Goal: Book appointment/travel/reservation

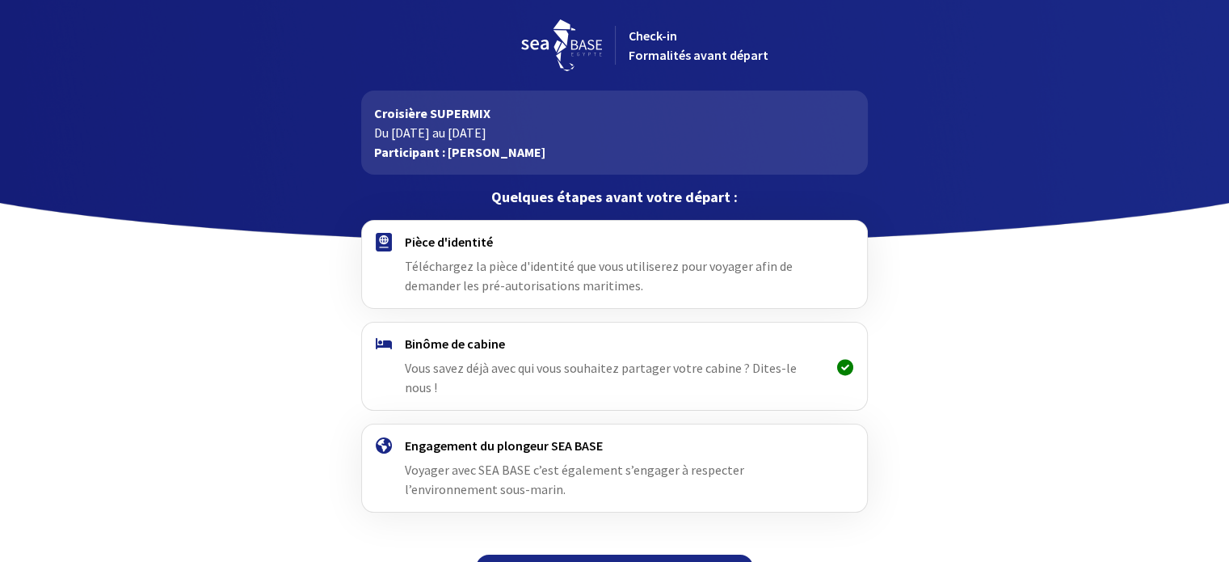
click at [843, 367] on icon at bounding box center [845, 367] width 16 height 1
click at [444, 349] on h4 "Binôme de cabine" at bounding box center [614, 343] width 419 height 16
click at [452, 370] on span "Vous savez déjà avec qui vous souhaitez partager votre cabine ? Dites-le nous !" at bounding box center [601, 378] width 392 height 36
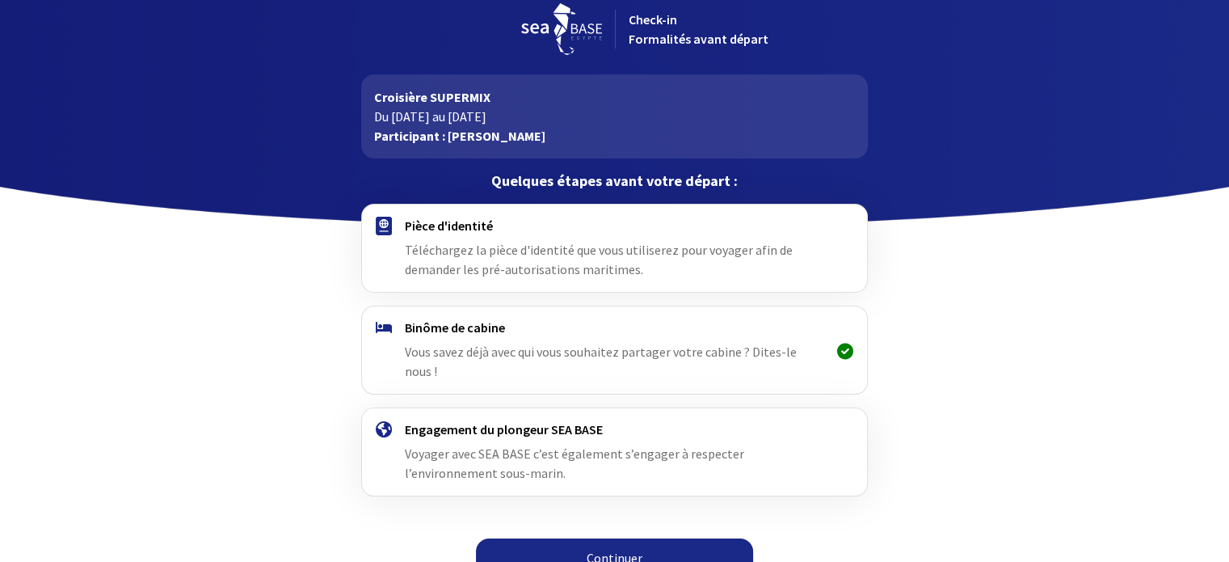
scroll to position [20, 0]
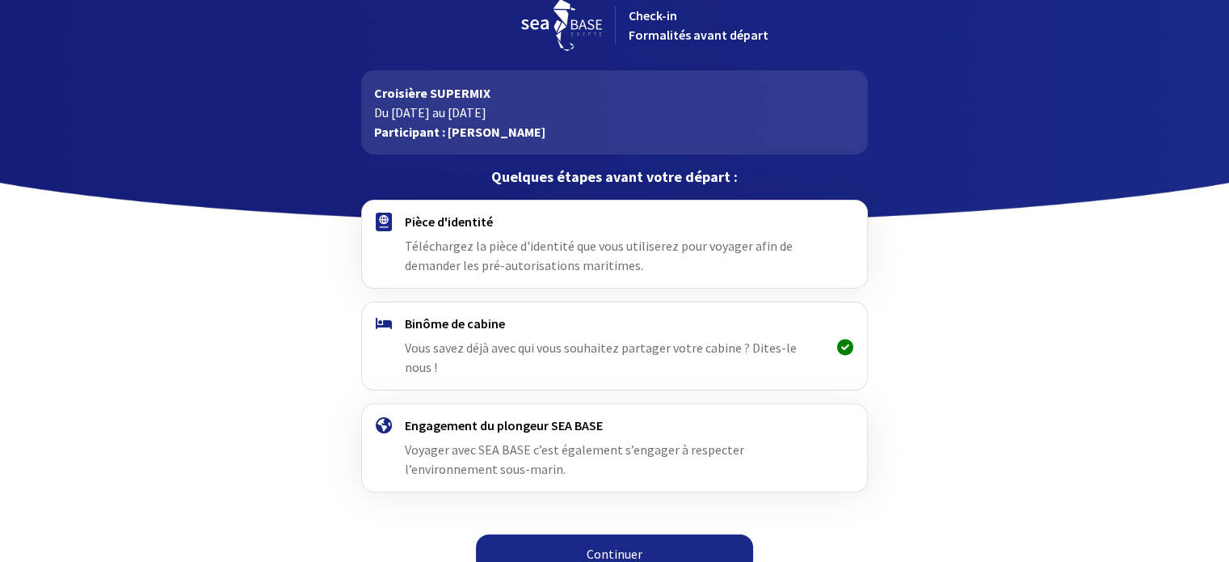
click at [494, 215] on h4 "Pièce d'identité" at bounding box center [614, 221] width 419 height 16
click at [514, 273] on div "Pièce d'identité Téléchargez la pièce d'identité que vous utiliserez pour voyag…" at bounding box center [614, 243] width 419 height 61
click at [480, 417] on div "Engagement du plongeur SEA BASE Voyager avec SEA BASE c’est également s’engager…" at bounding box center [614, 447] width 419 height 61
click at [624, 534] on link "Continuer" at bounding box center [614, 553] width 277 height 39
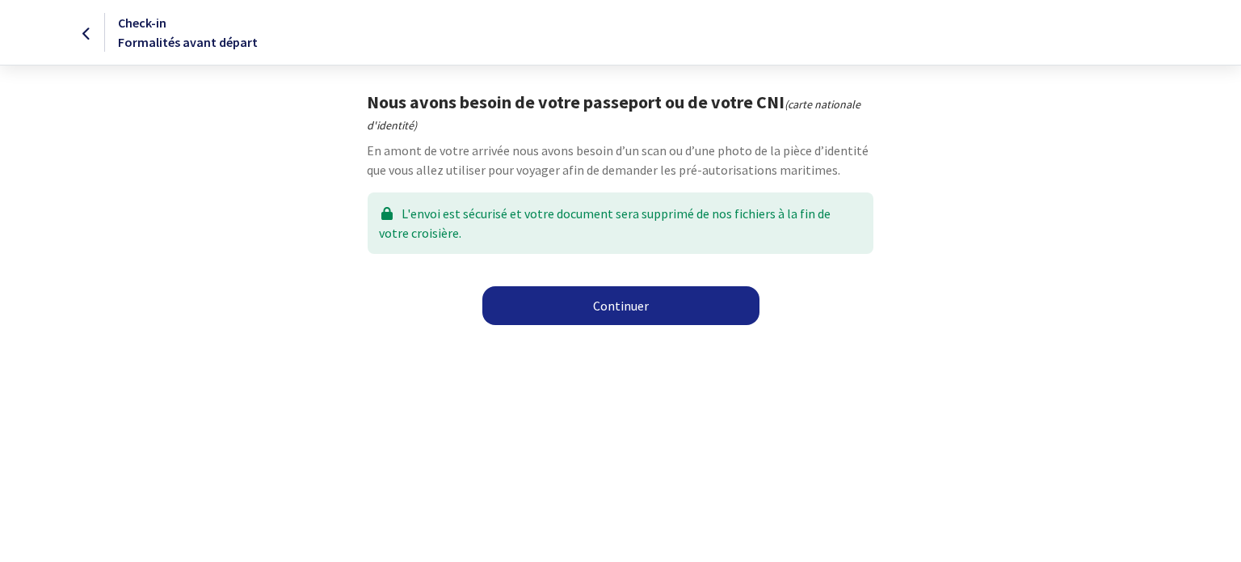
click at [635, 307] on link "Continuer" at bounding box center [620, 305] width 277 height 39
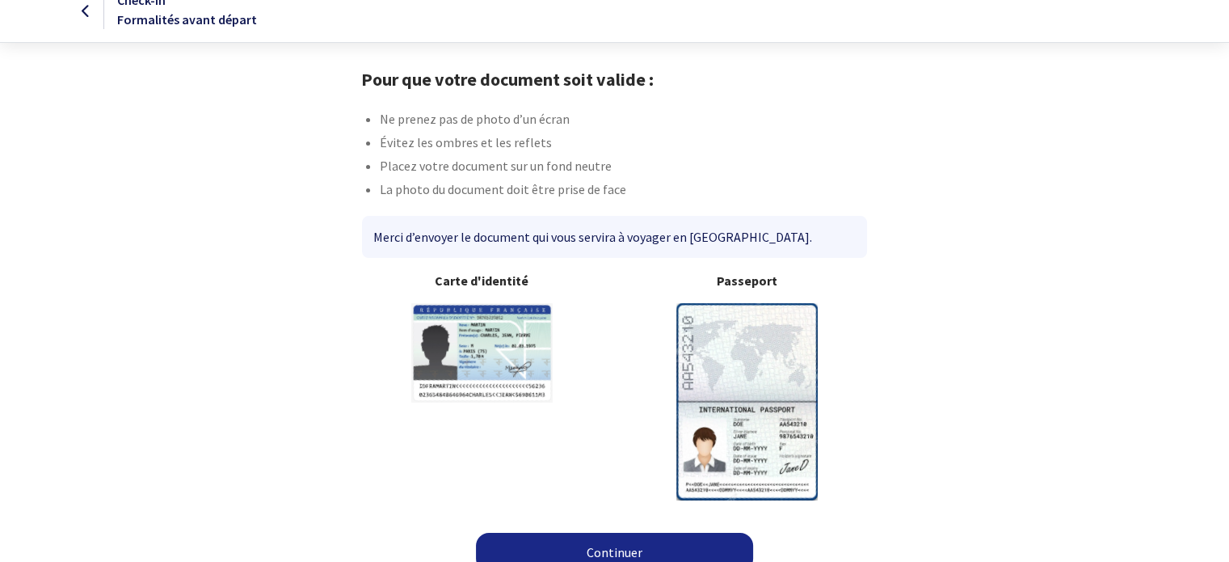
scroll to position [41, 0]
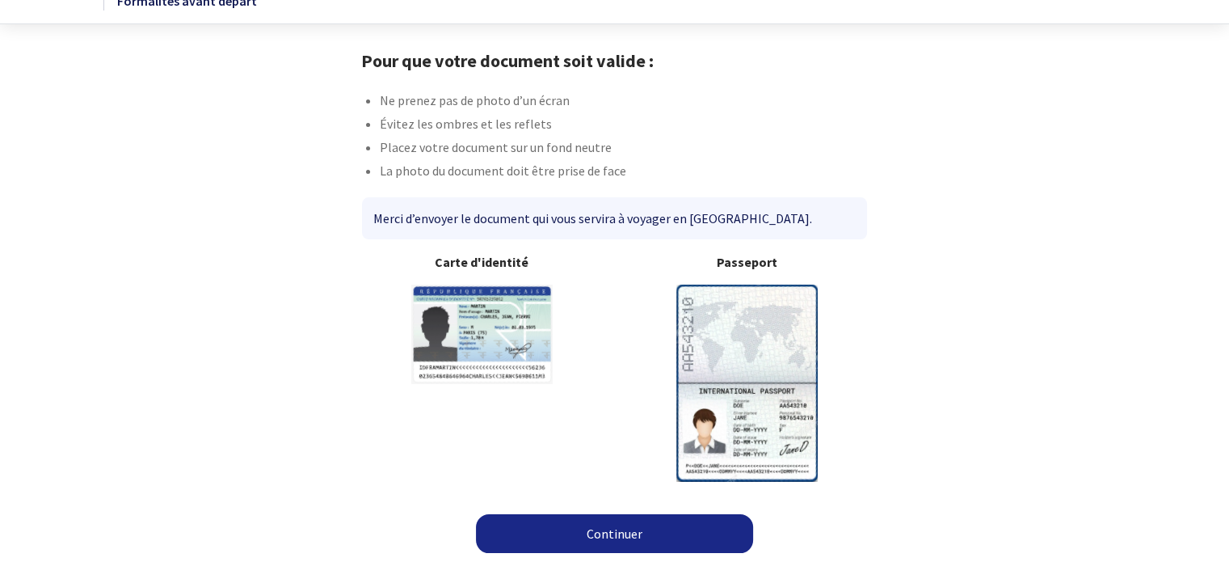
click at [631, 537] on link "Continuer" at bounding box center [614, 533] width 277 height 39
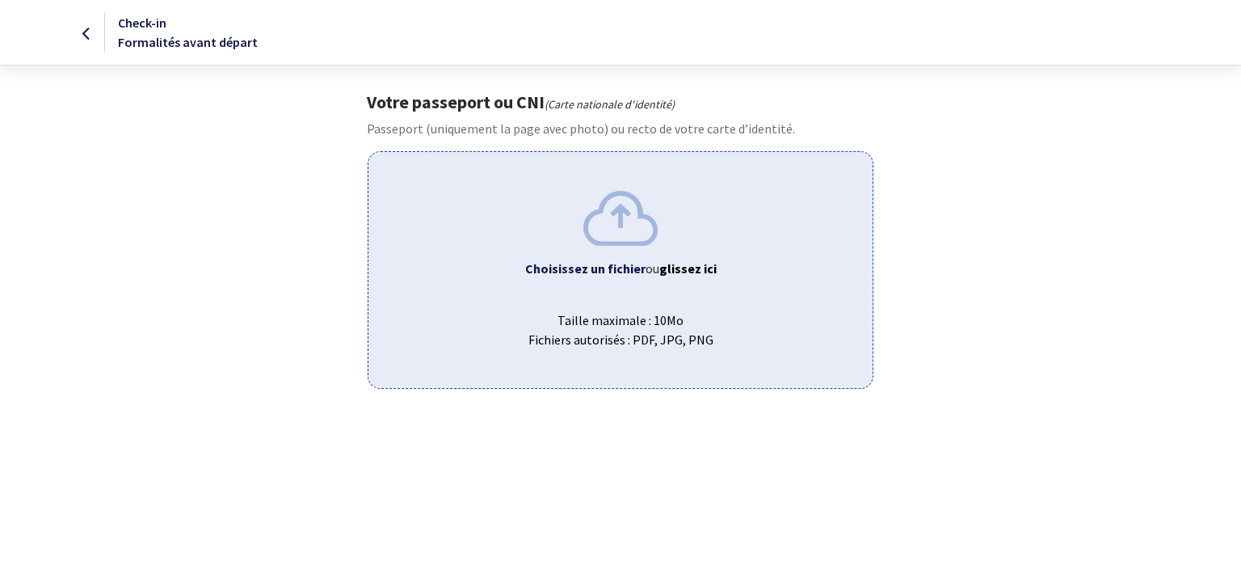
click at [618, 223] on img at bounding box center [620, 218] width 74 height 54
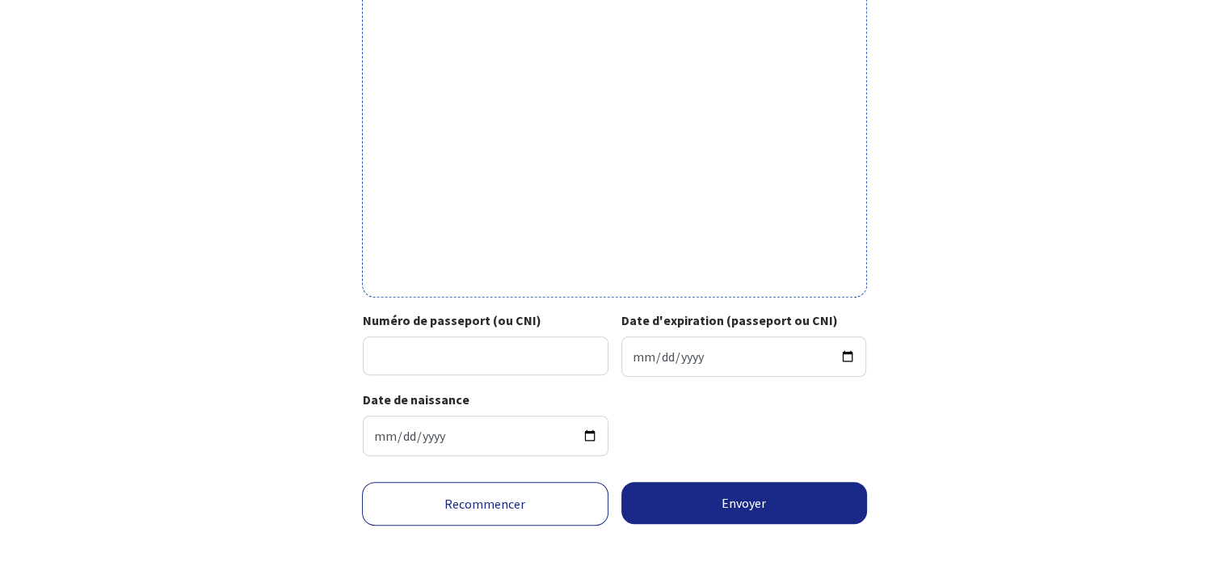
scroll to position [527, 0]
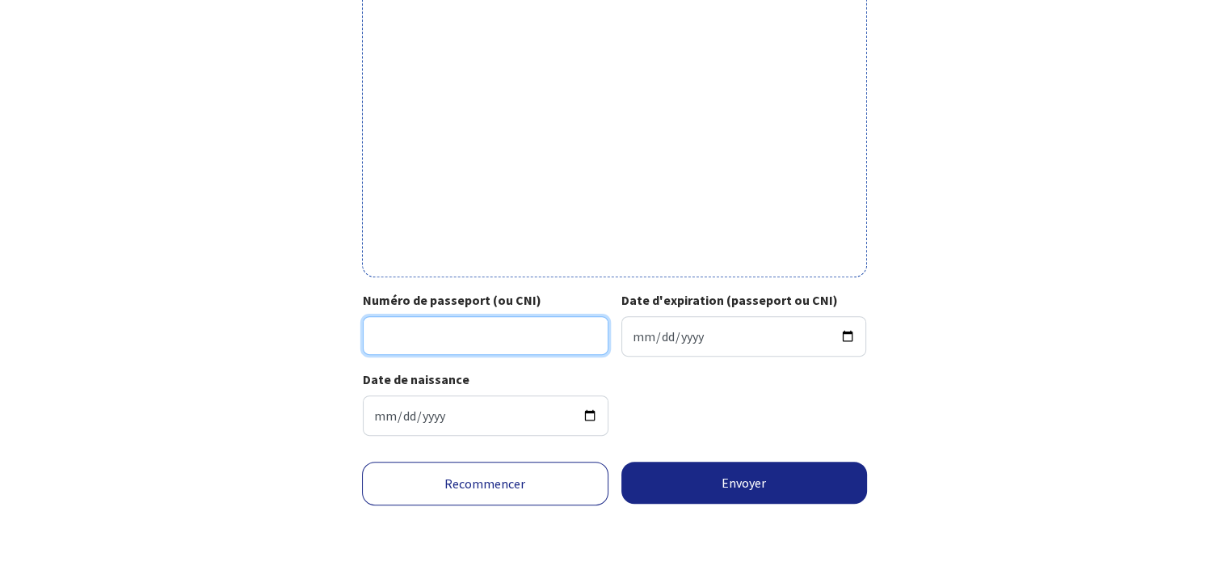
click at [497, 332] on input "Numéro de passeport (ou CNI)" at bounding box center [486, 335] width 246 height 39
type input "21ED96951"
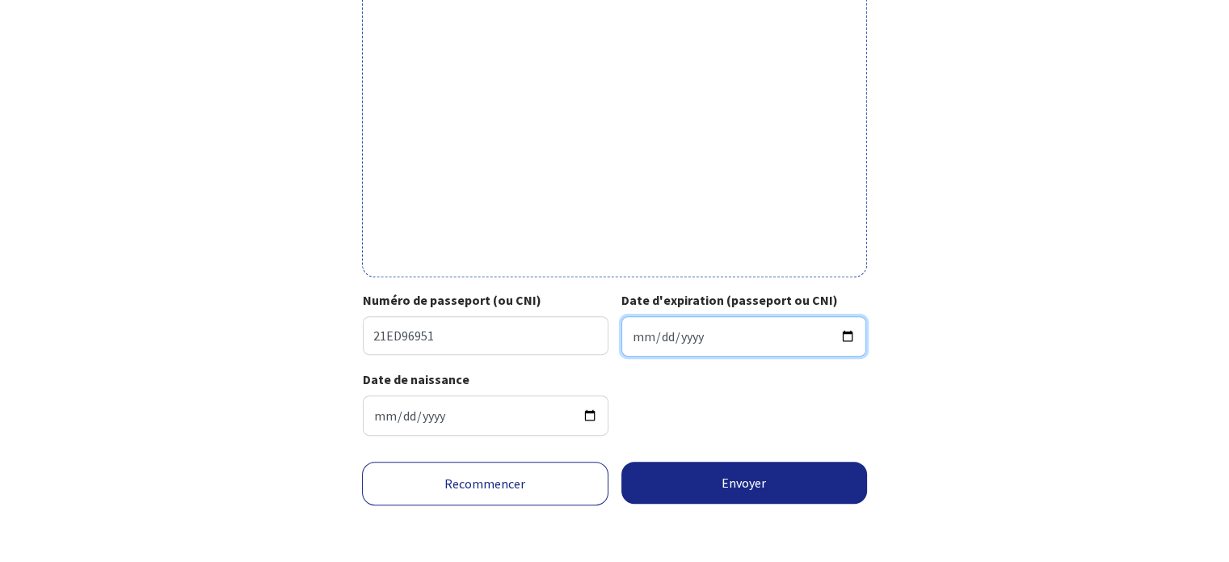
click at [643, 329] on input "Date d'expiration (passeport ou CNI)" at bounding box center [744, 336] width 246 height 40
type input "2031-12-14"
click at [698, 383] on div "Date de naissance 1962-06-01" at bounding box center [614, 408] width 503 height 79
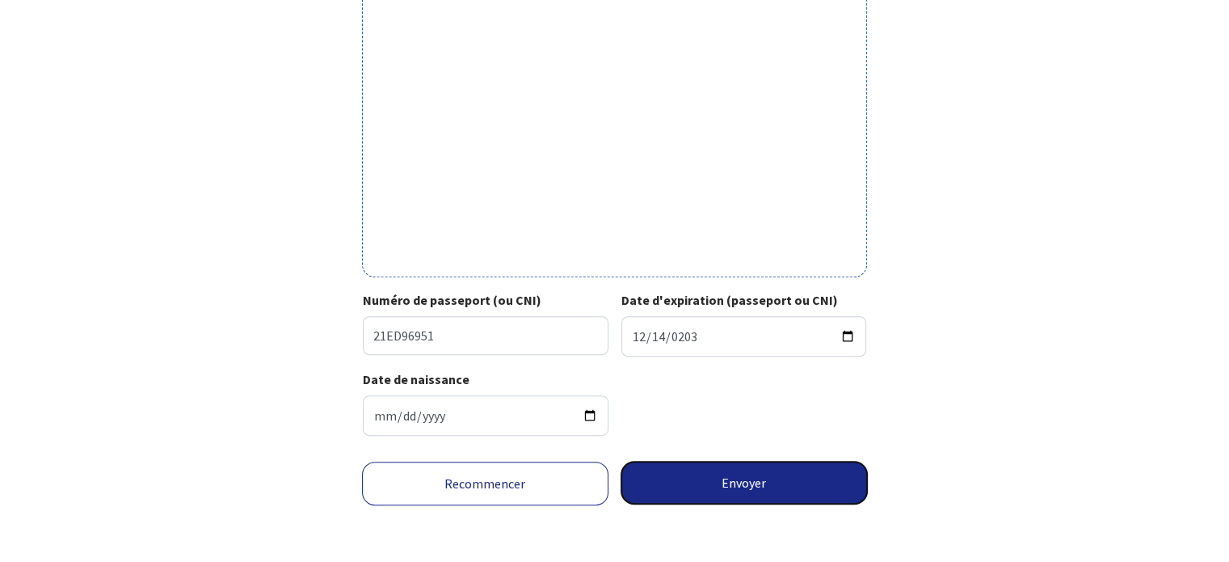
click at [709, 473] on button "Envoyer" at bounding box center [744, 482] width 246 height 42
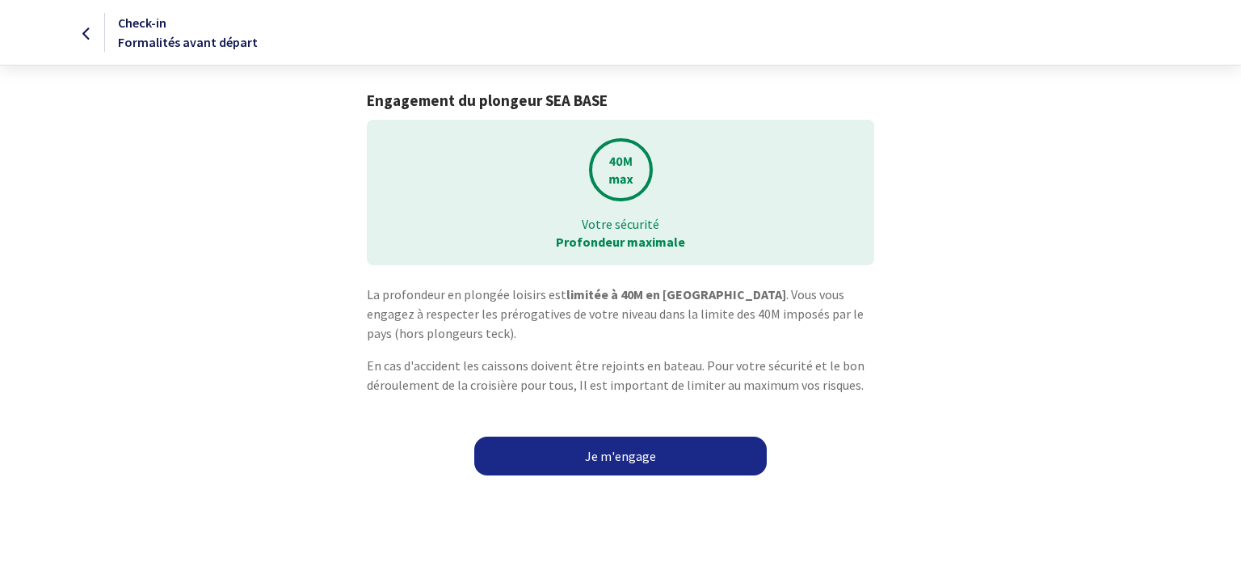
click at [637, 455] on link "Je m'engage" at bounding box center [620, 455] width 293 height 39
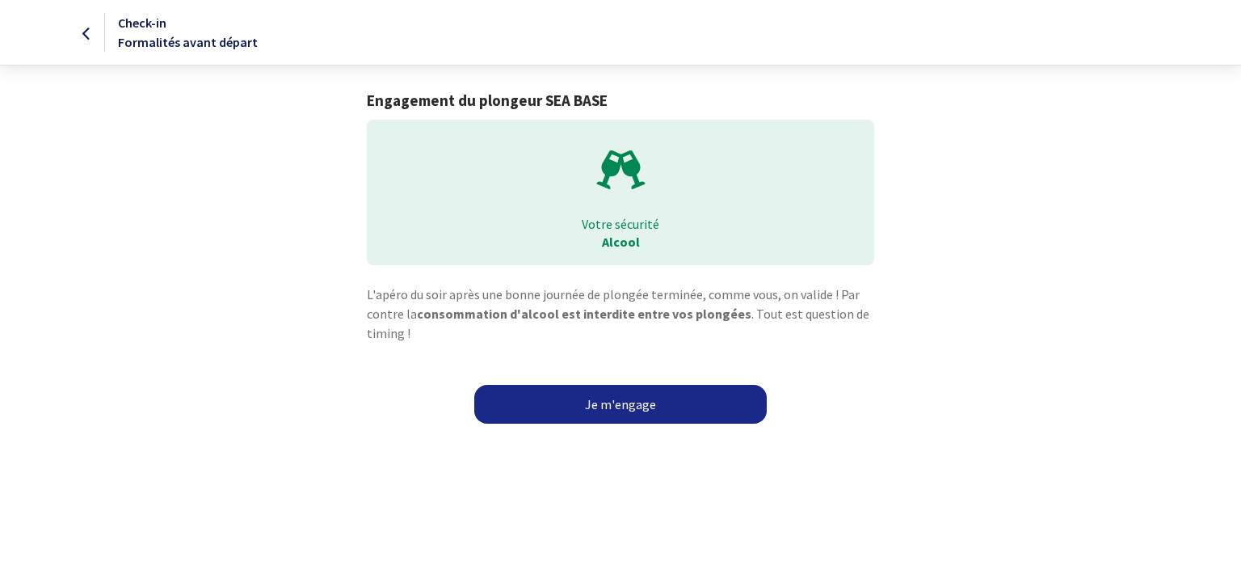
click at [621, 405] on link "Je m'engage" at bounding box center [620, 404] width 293 height 39
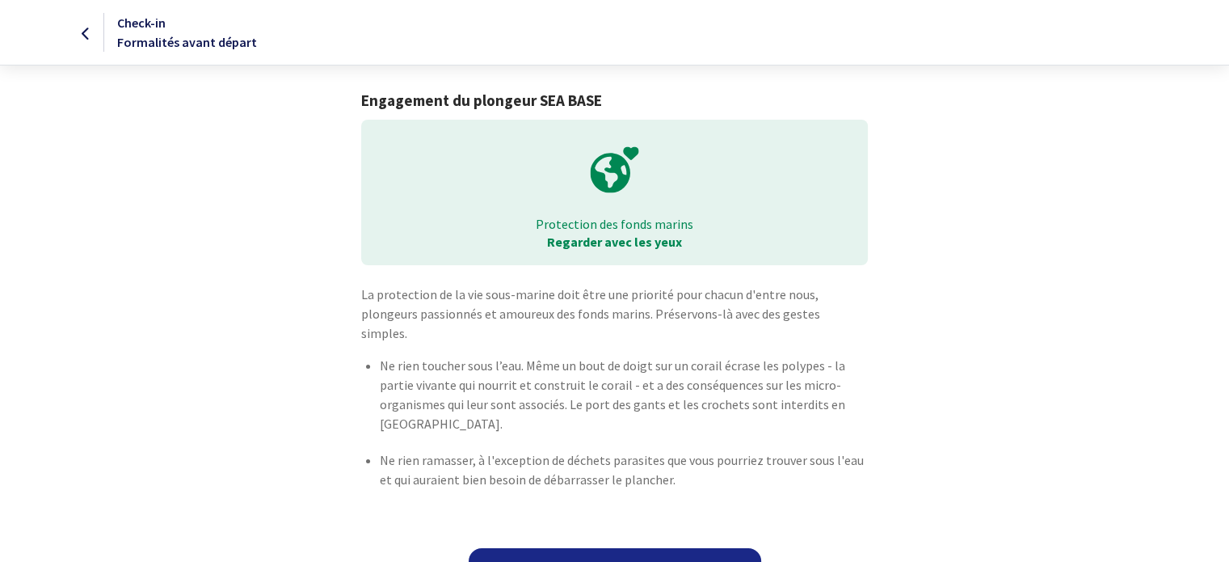
scroll to position [15, 0]
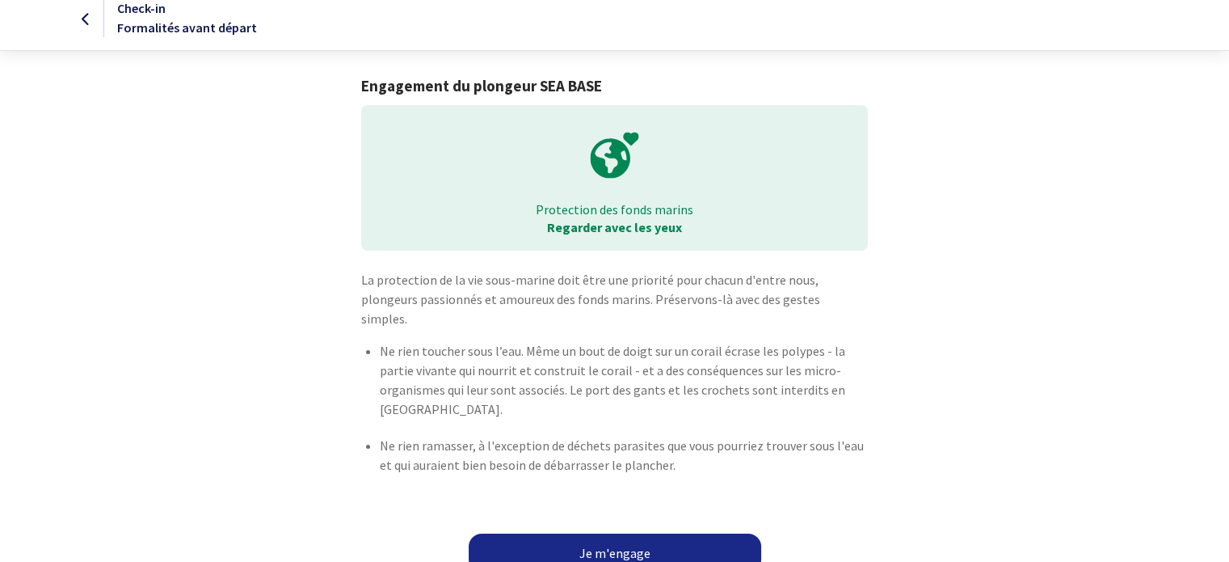
click at [620, 533] on link "Je m'engage" at bounding box center [615, 552] width 293 height 39
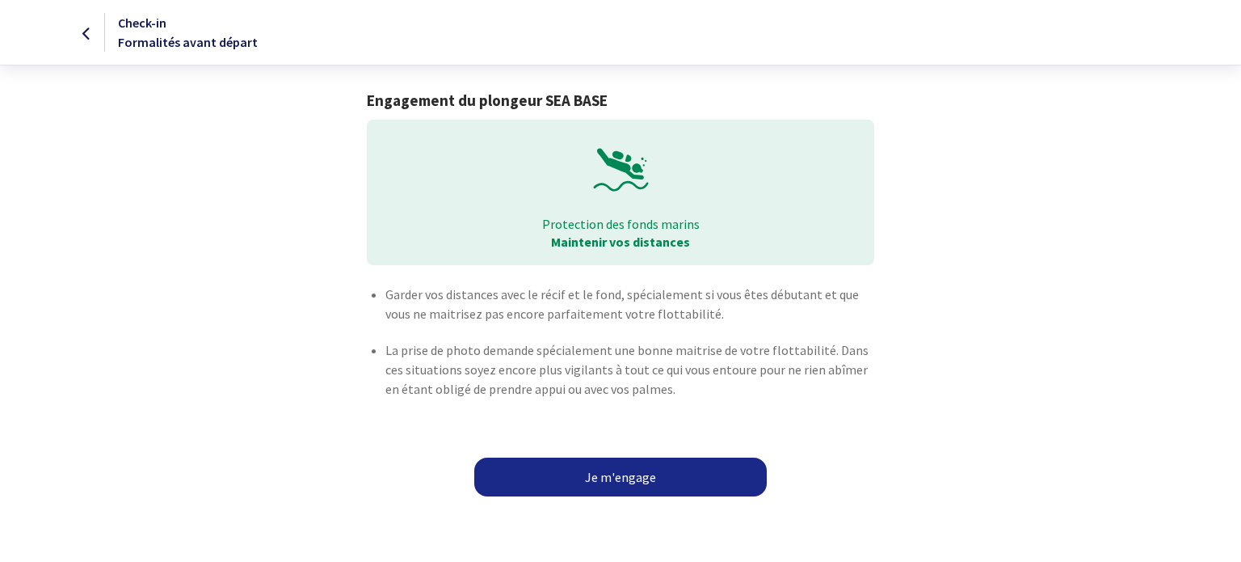
click at [631, 477] on link "Je m'engage" at bounding box center [620, 476] width 293 height 39
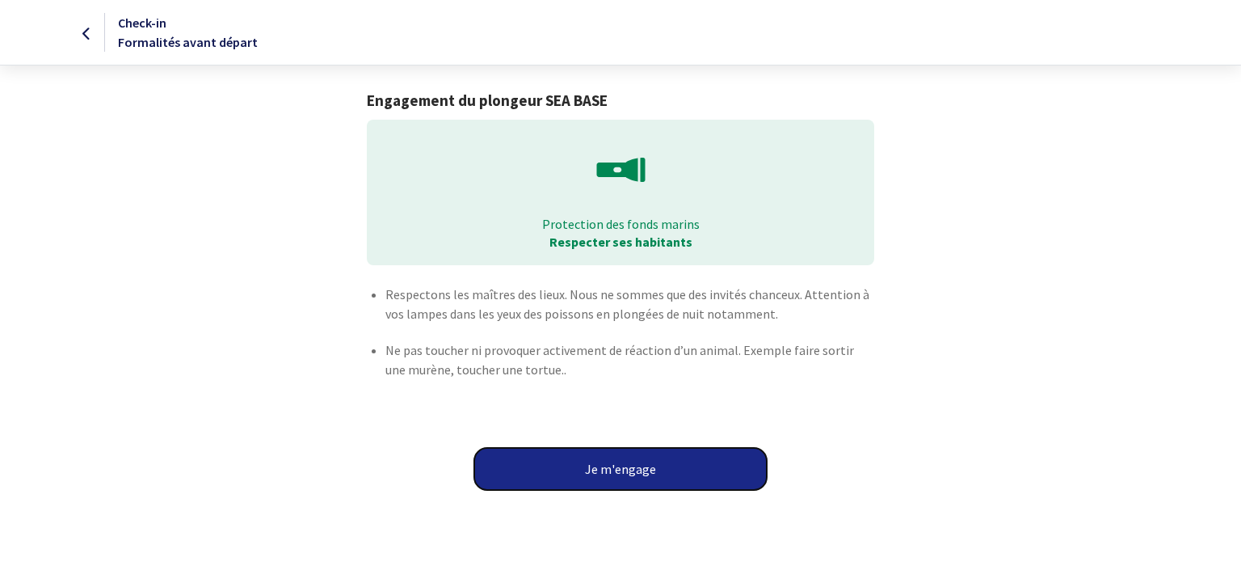
click at [601, 467] on button "Je m'engage" at bounding box center [620, 469] width 293 height 42
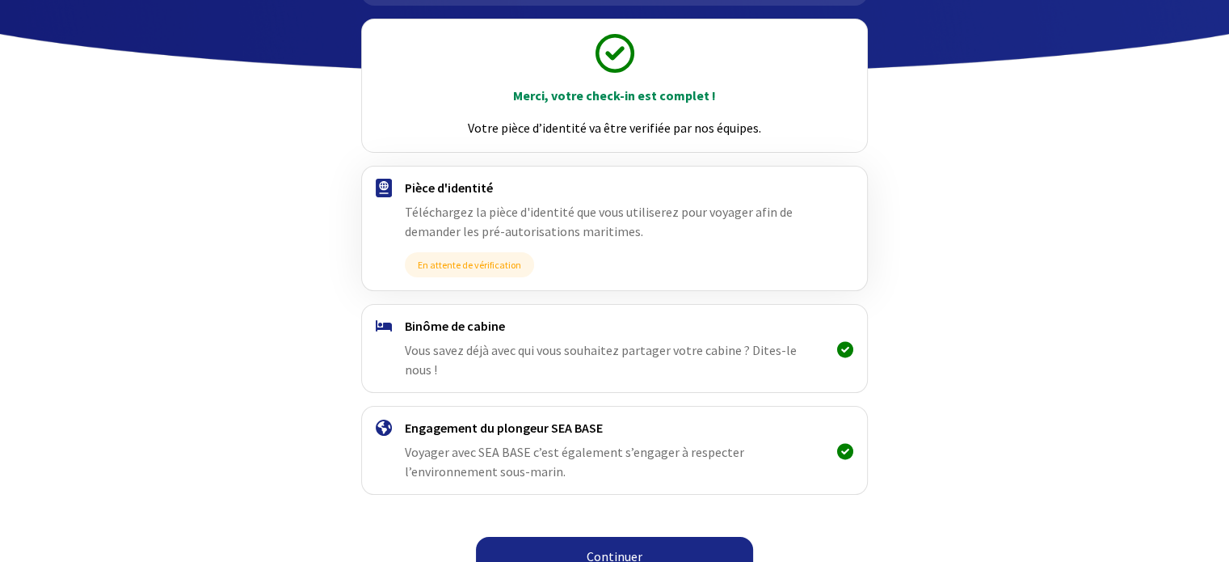
scroll to position [171, 0]
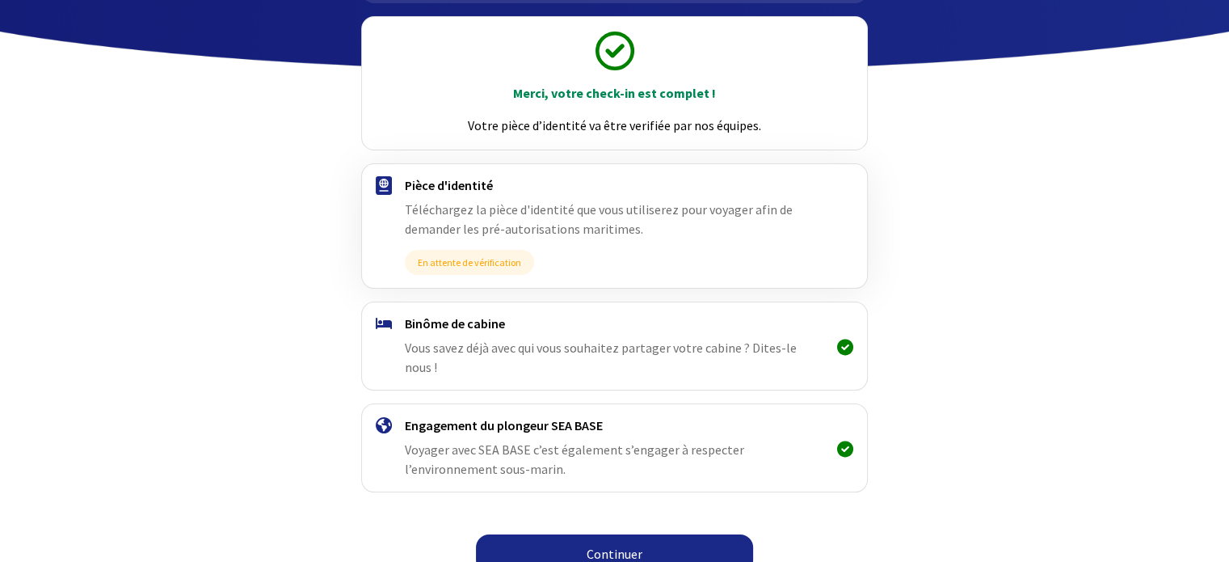
click at [641, 535] on link "Continuer" at bounding box center [614, 553] width 277 height 39
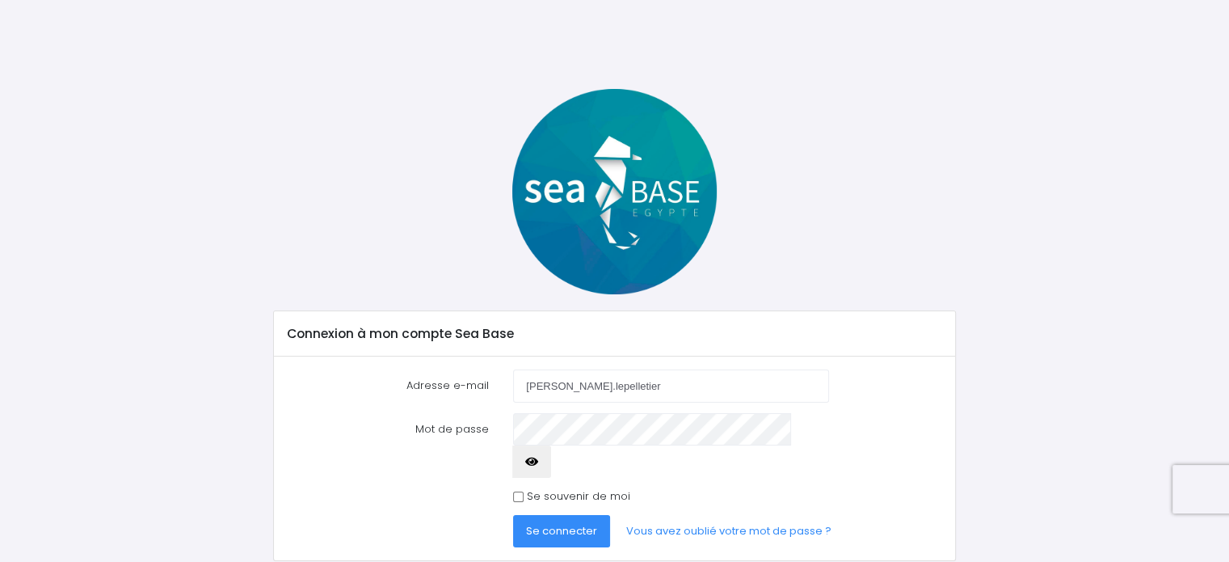
type input "[PERSON_NAME][EMAIL_ADDRESS][DOMAIN_NAME]"
click at [538, 461] on icon "button" at bounding box center [531, 461] width 13 height 0
click at [569, 523] on span "Se connecter" at bounding box center [561, 530] width 71 height 15
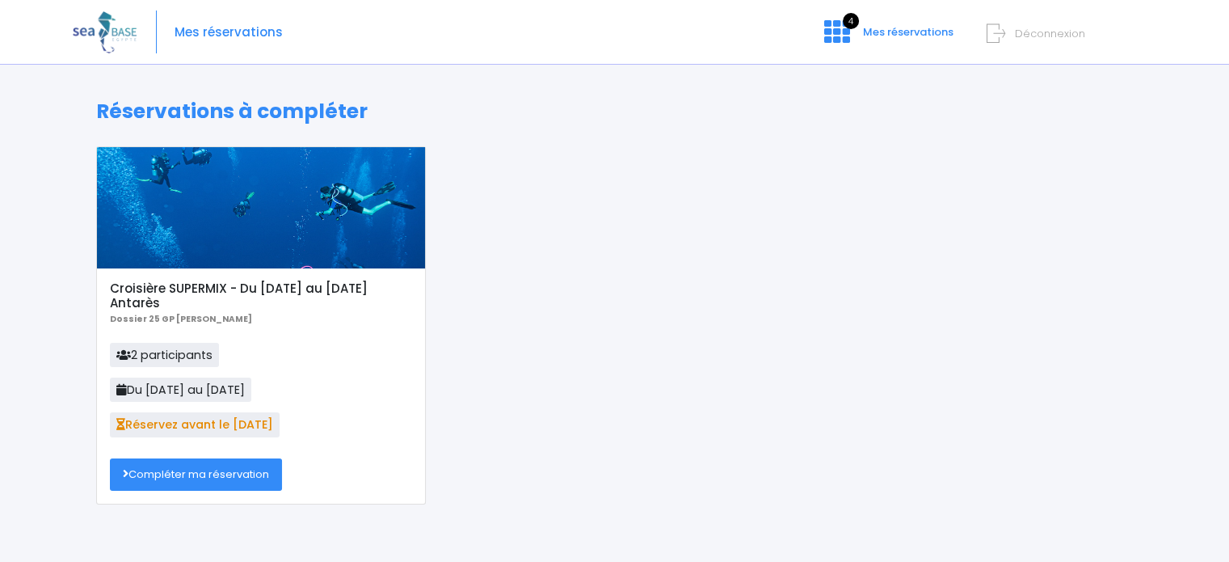
click at [217, 470] on link "Compléter ma réservation" at bounding box center [196, 474] width 172 height 32
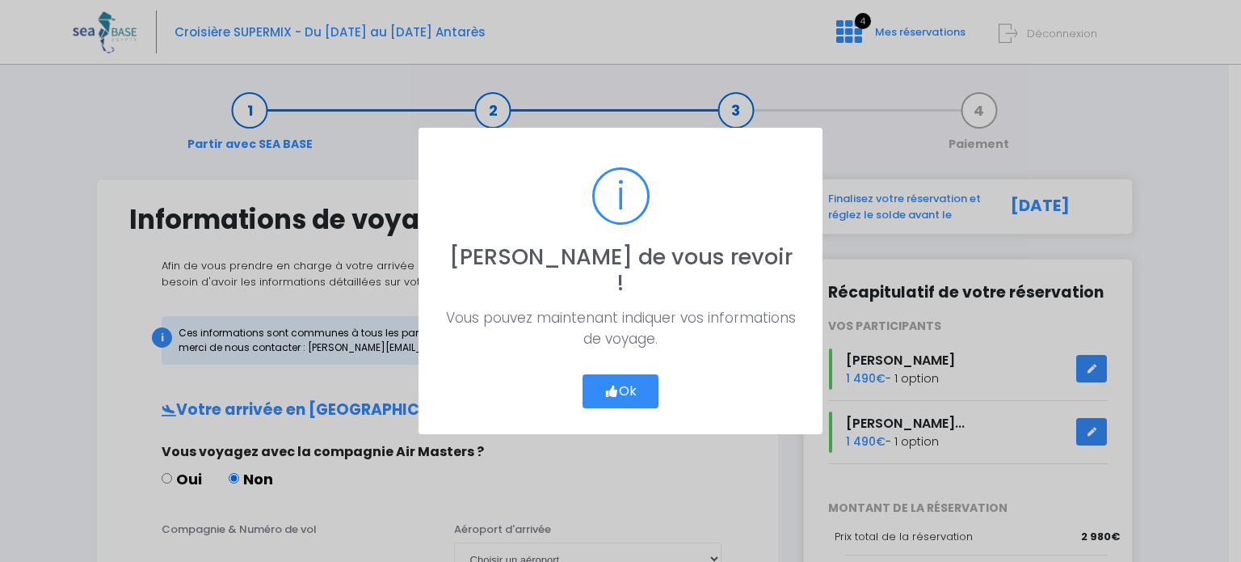
click at [625, 374] on button "Ok" at bounding box center [621, 391] width 76 height 34
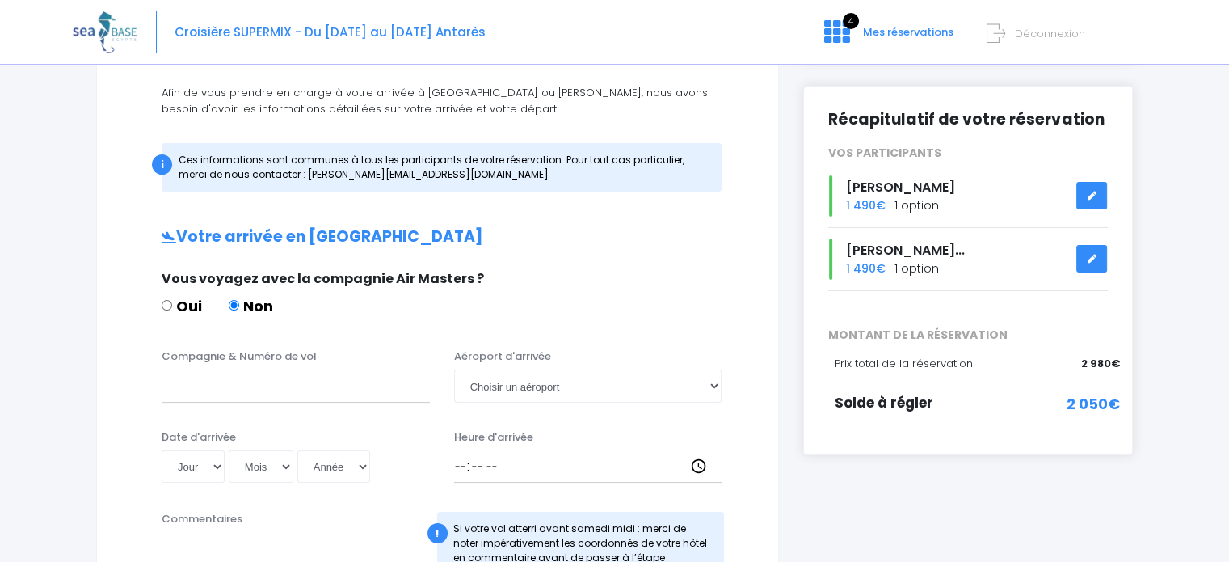
scroll to position [242, 0]
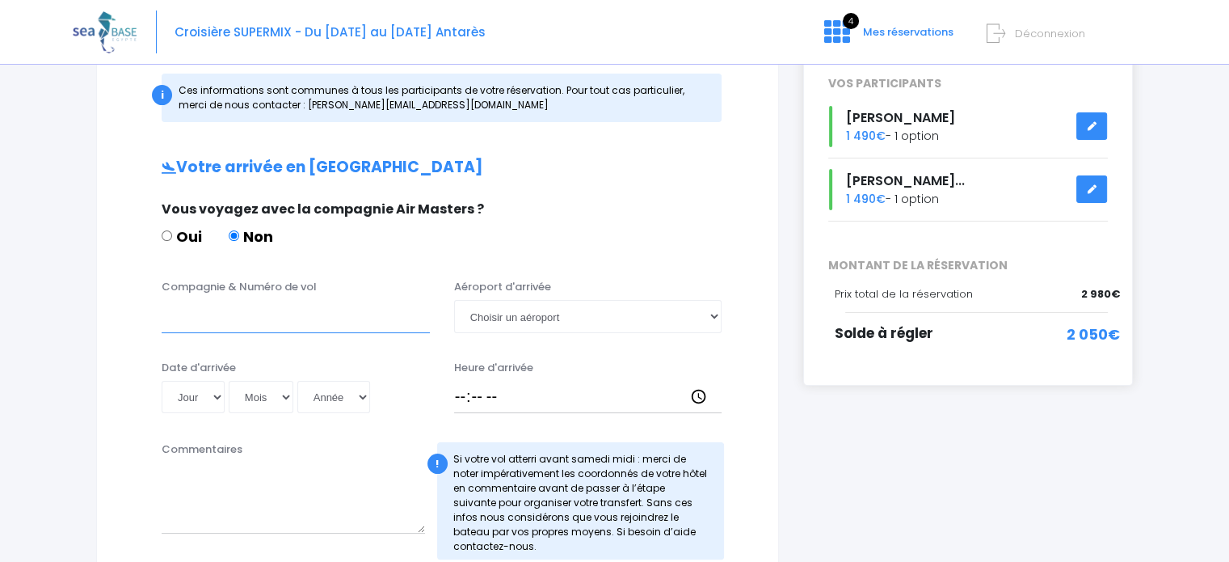
click at [240, 317] on input "Compagnie & Numéro de vol" at bounding box center [296, 316] width 268 height 32
type input "EASY JET"
click at [506, 316] on select "Choisir un aéroport Hurghada Marsa Alam" at bounding box center [588, 316] width 268 height 32
select select "Hurghada"
click at [454, 300] on select "Choisir un aéroport Hurghada Marsa Alam" at bounding box center [588, 316] width 268 height 32
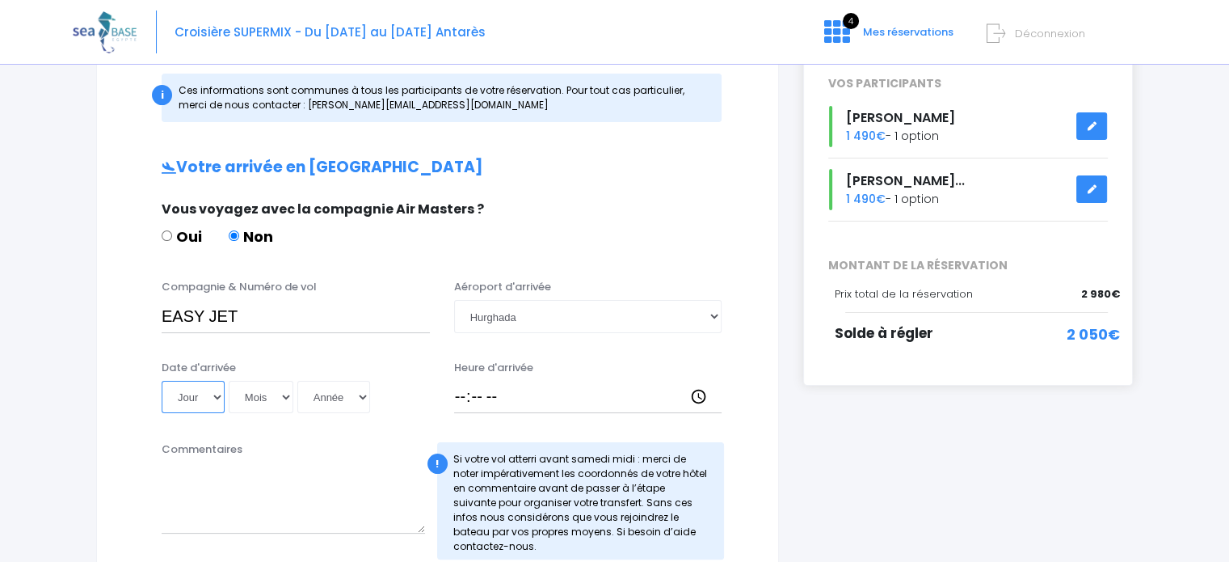
click at [213, 391] on select "Jour 01 02 03 04 05 06 07 08 09 10 11 12 13 14 15 16 17 18 19 20 21 22 23 24 25…" at bounding box center [193, 397] width 63 height 32
select select "15"
click at [162, 381] on select "Jour 01 02 03 04 05 06 07 08 09 10 11 12 13 14 15 16 17 18 19 20 21 22 23 24 25…" at bounding box center [193, 397] width 63 height 32
click at [248, 394] on select "Mois 01 02 03 04 05 06 07 08 09 10 11 12" at bounding box center [261, 397] width 65 height 32
select select "11"
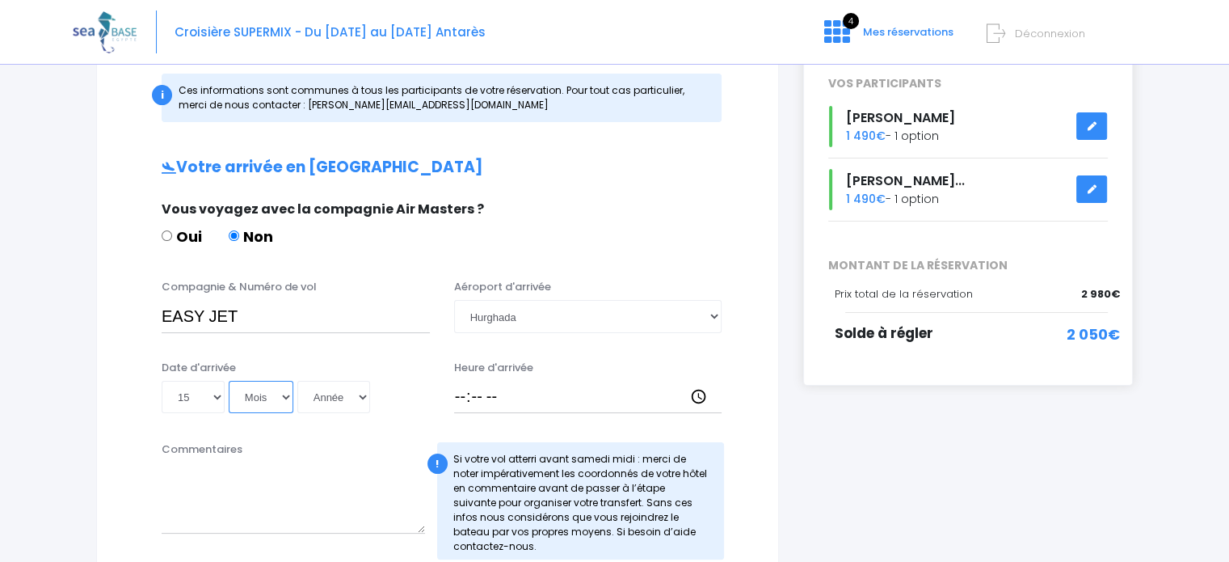
click at [229, 381] on select "Mois 01 02 03 04 05 06 07 08 09 10 11 12" at bounding box center [261, 397] width 65 height 32
click at [326, 400] on select "Année 2045 2044 2043 2042 2041 2040 2039 2038 2037 2036 2035 2034 2033 2032 203…" at bounding box center [333, 397] width 73 height 32
select select "2025"
click at [297, 381] on select "Année 2045 2044 2043 2042 2041 2040 2039 2038 2037 2036 2035 2034 2033 2032 203…" at bounding box center [333, 397] width 73 height 32
type input "2025-11-15"
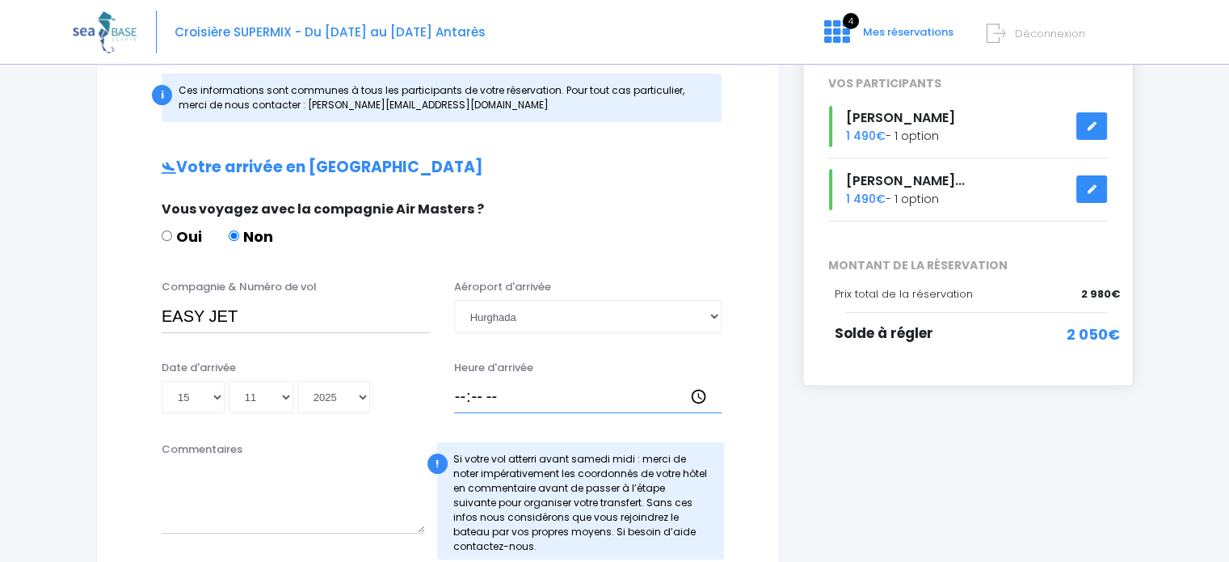
click at [498, 402] on input "Heure d'arrivée" at bounding box center [588, 397] width 268 height 32
type input "17:15"
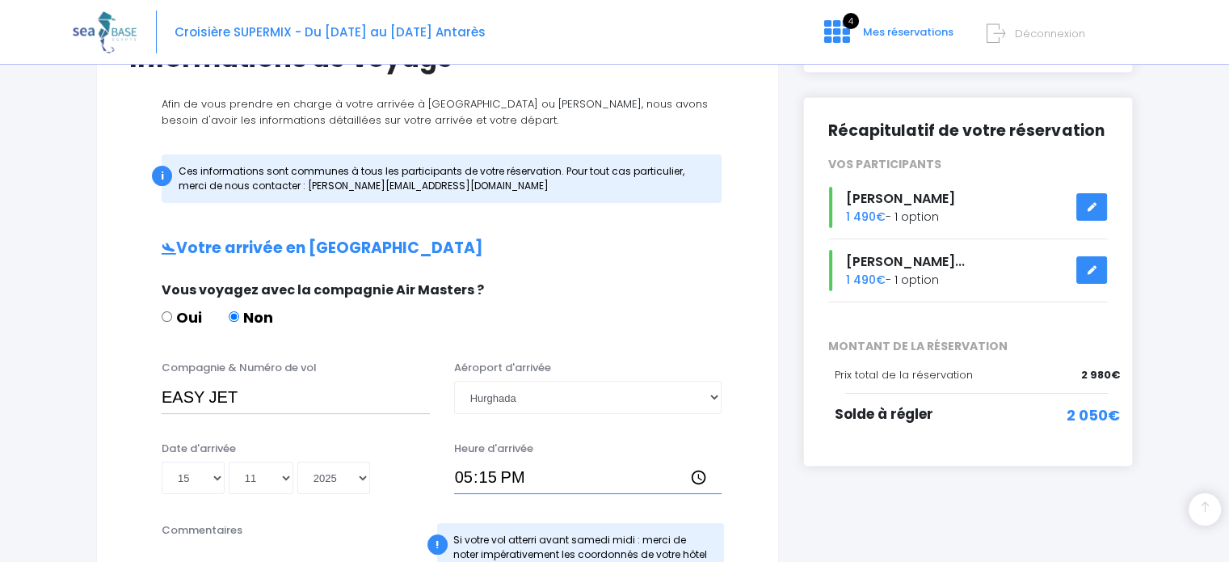
scroll to position [162, 0]
click at [275, 395] on input "EASY JET" at bounding box center [296, 397] width 268 height 32
drag, startPoint x: 352, startPoint y: 401, endPoint x: 147, endPoint y: 408, distance: 205.4
click at [147, 408] on div "Compagnie & Numéro de vol EASY JET - vol EJU4691 Aéroport d'arrivée Choisir un …" at bounding box center [437, 392] width 641 height 64
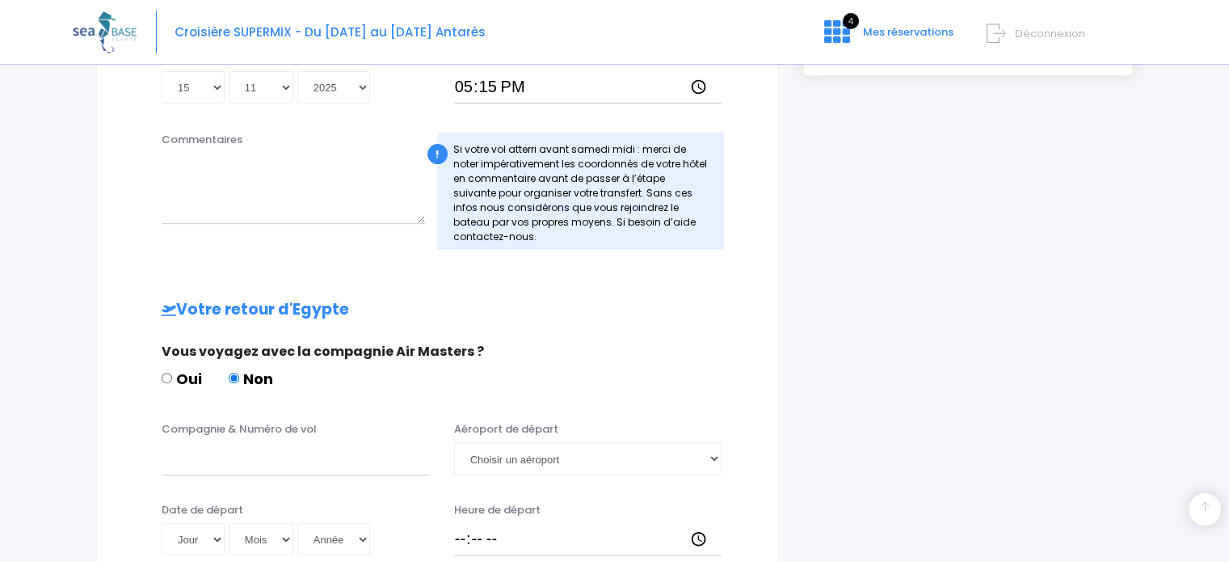
scroll to position [646, 0]
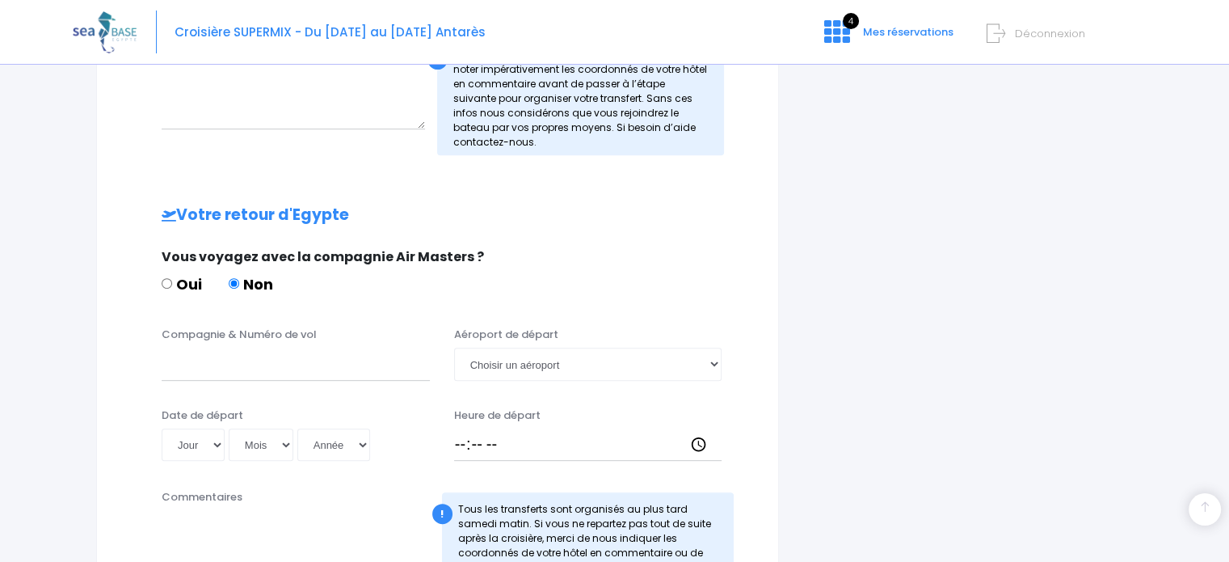
type input "EASY JET - vol EJU4691"
click at [231, 368] on input "Compagnie & Numéro de vol" at bounding box center [296, 363] width 268 height 32
paste input "EASY JET - vol EJU4691"
type input "EASY JET - vol EJU4692"
click at [504, 368] on select "Choisir un aéroport Hurghada Marsa Alam" at bounding box center [588, 363] width 268 height 32
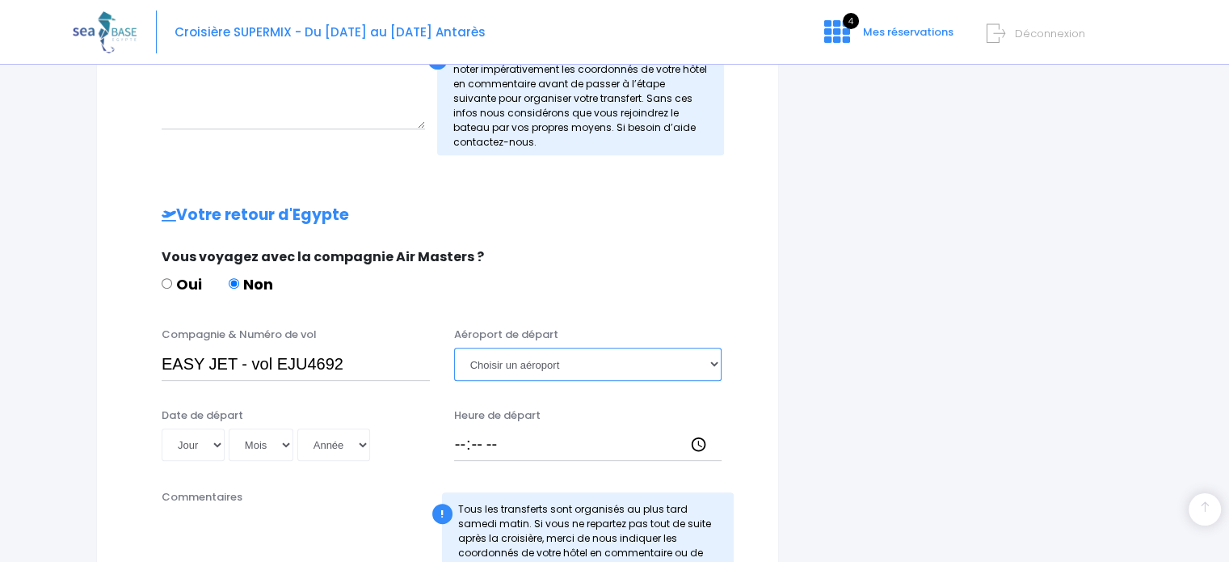
select select "Hurghada"
click at [454, 347] on select "Choisir un aéroport Hurghada Marsa Alam" at bounding box center [588, 363] width 268 height 32
click at [213, 439] on select "Jour 01 02 03 04 05 06 07 08 09 10 11 12 13 14 15 16 17 18 19 20 21 22 23 24 25…" at bounding box center [193, 444] width 63 height 32
select select "22"
click at [162, 428] on select "Jour 01 02 03 04 05 06 07 08 09 10 11 12 13 14 15 16 17 18 19 20 21 22 23 24 25…" at bounding box center [193, 444] width 63 height 32
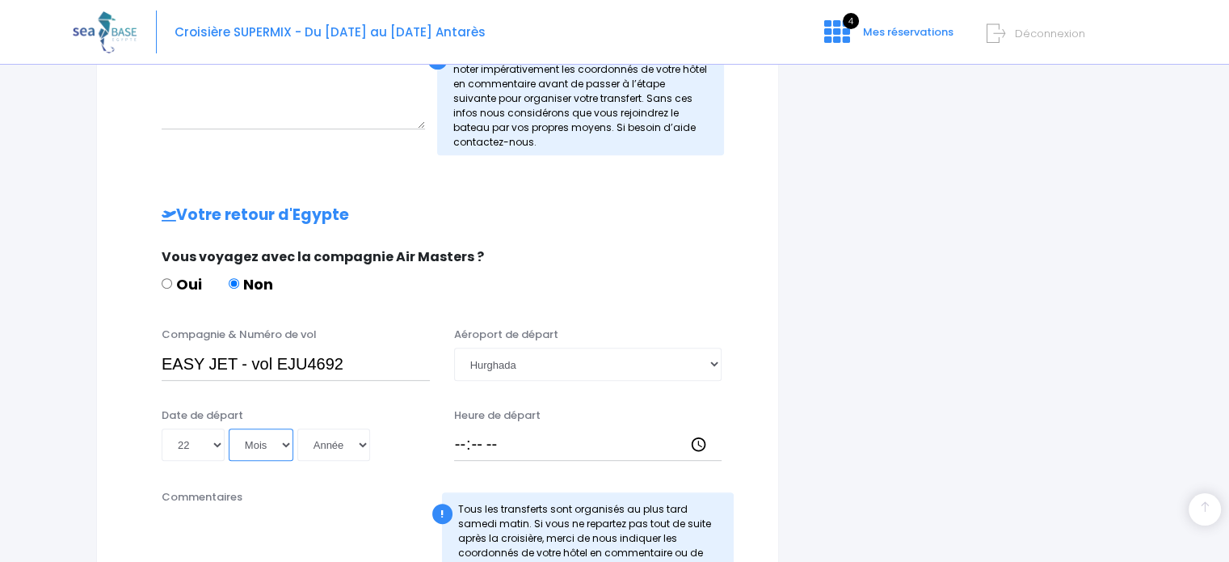
click at [247, 440] on select "Mois 01 02 03 04 05 06 07 08 09 10 11 12" at bounding box center [261, 444] width 65 height 32
select select "11"
click at [229, 428] on select "Mois 01 02 03 04 05 06 07 08 09 10 11 12" at bounding box center [261, 444] width 65 height 32
click at [329, 452] on select "Année 2045 2044 2043 2042 2041 2040 2039 2038 2037 2036 2035 2034 2033 2032 203…" at bounding box center [333, 444] width 73 height 32
select select "2025"
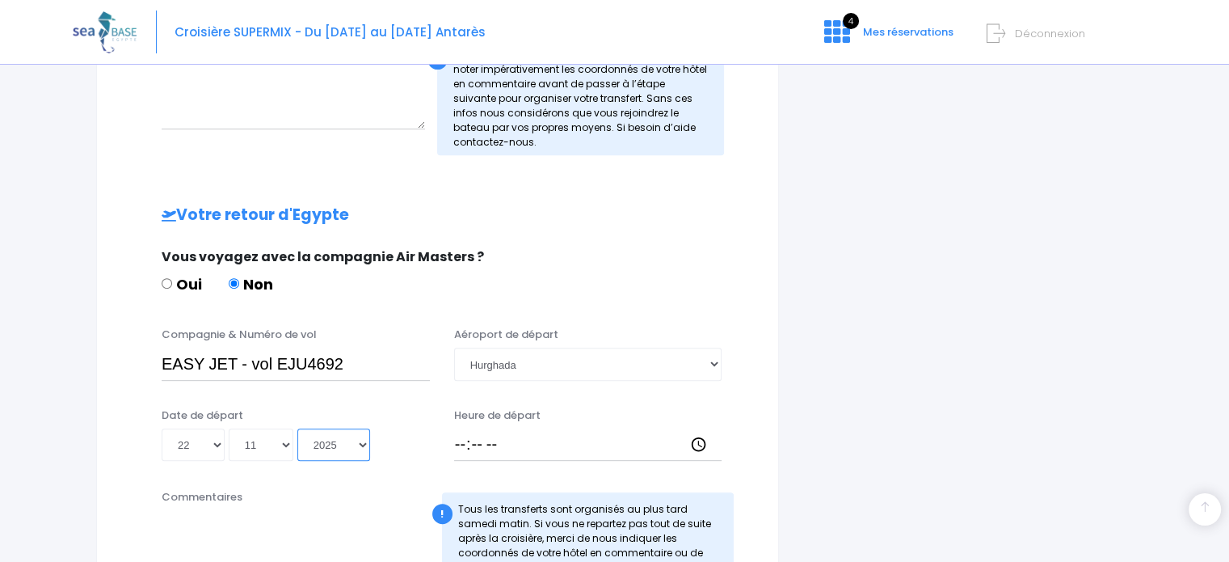
click at [297, 428] on select "Année 2045 2044 2043 2042 2041 2040 2039 2038 2037 2036 2035 2034 2033 2032 203…" at bounding box center [333, 444] width 73 height 32
type input "2025-11-22"
click at [462, 442] on input "Heure de départ" at bounding box center [588, 444] width 268 height 32
type input "18:10"
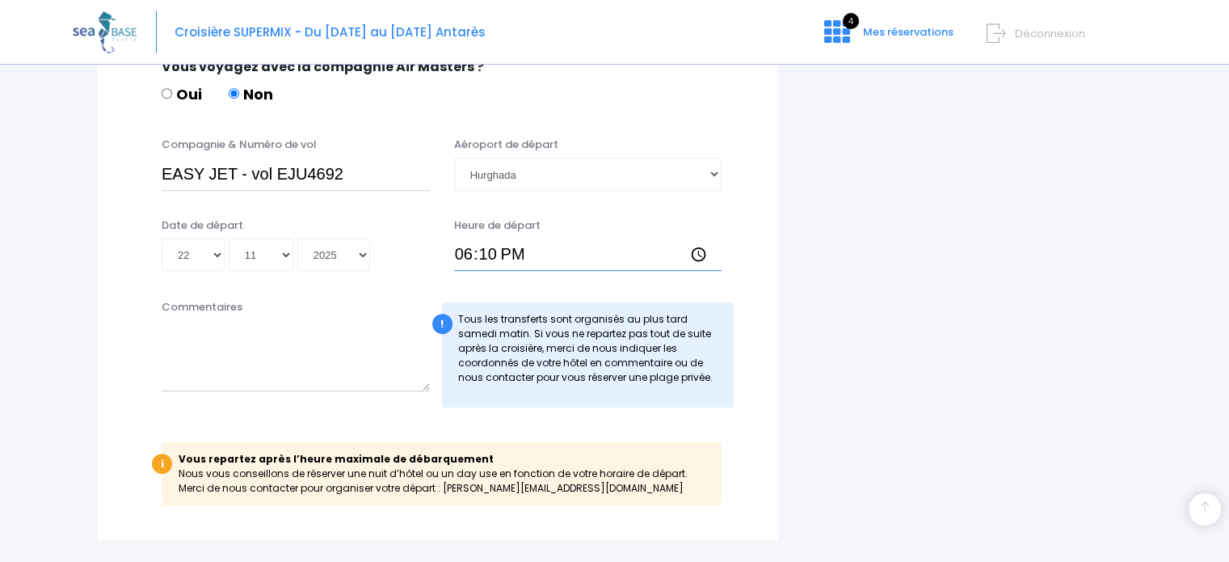
scroll to position [953, 0]
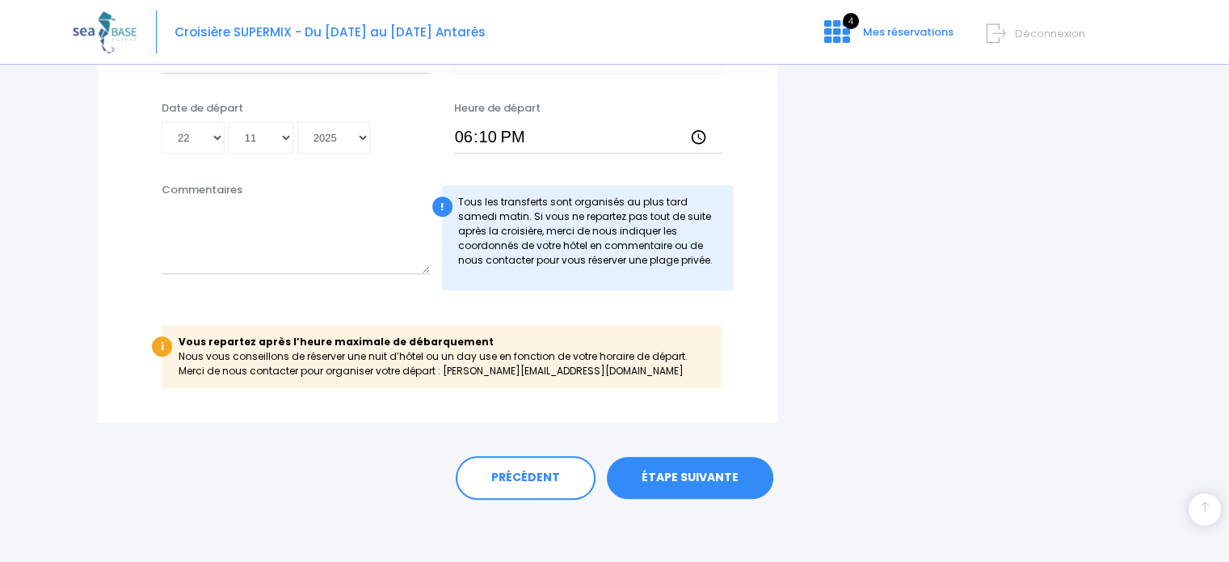
click at [692, 465] on link "ÉTAPE SUIVANTE" at bounding box center [690, 478] width 166 height 42
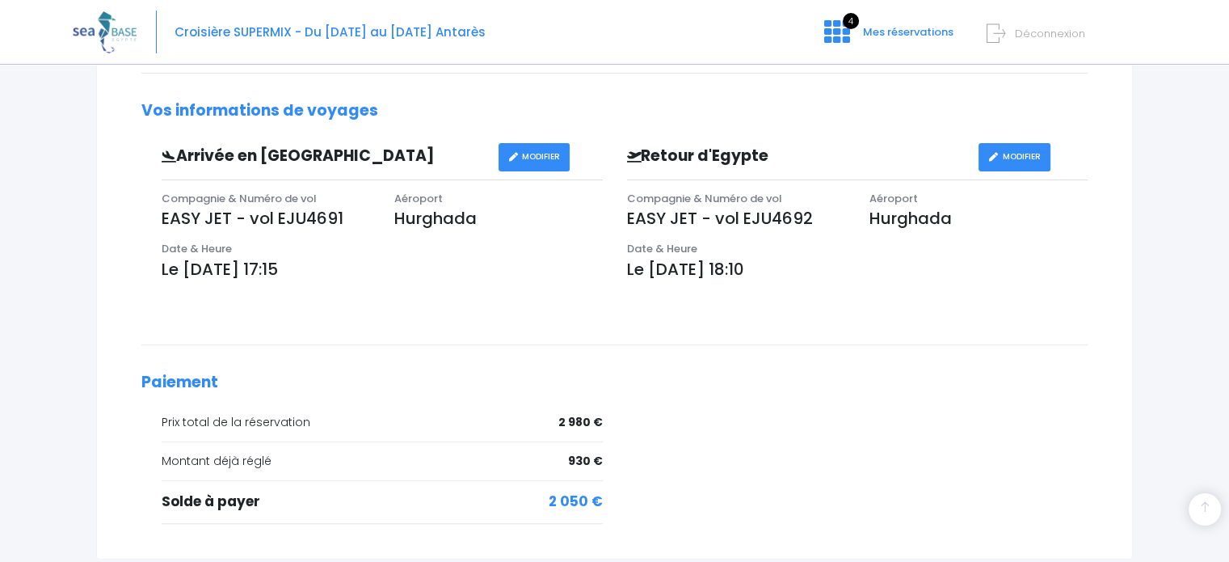
scroll to position [616, 0]
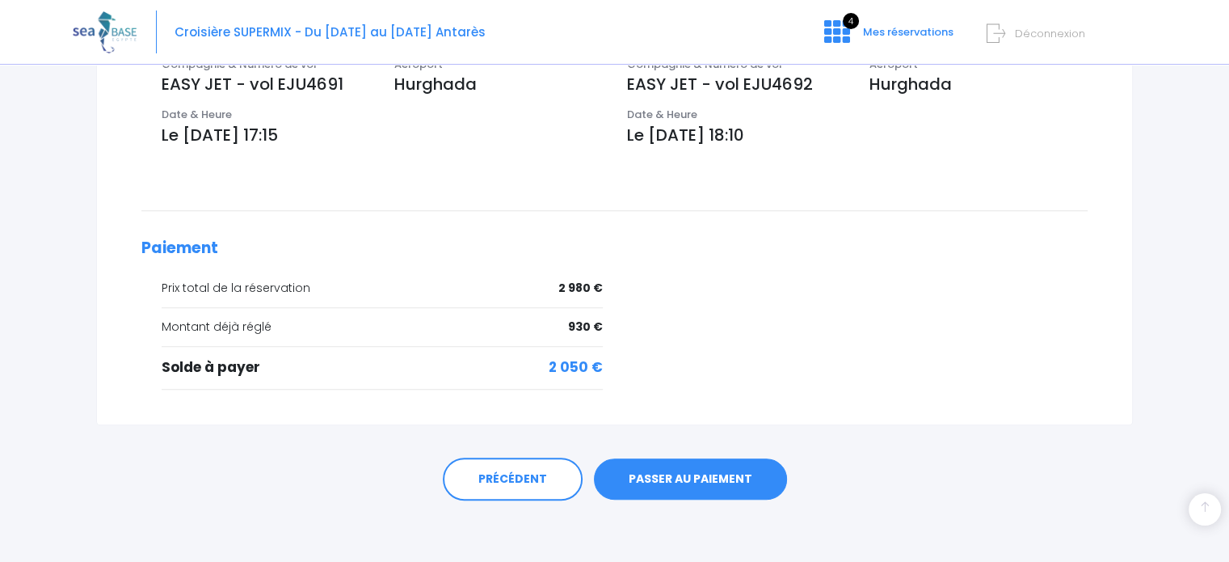
click at [680, 474] on link "PASSER AU PAIEMENT" at bounding box center [690, 479] width 193 height 42
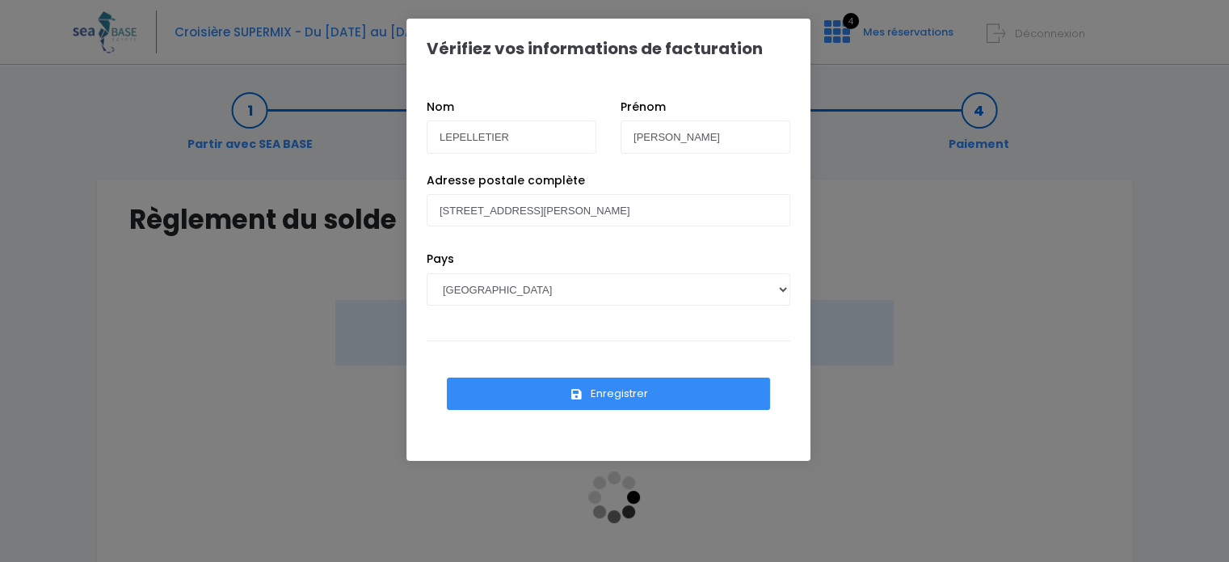
click at [616, 394] on button "Enregistrer" at bounding box center [608, 393] width 323 height 32
